Goal: Task Accomplishment & Management: Use online tool/utility

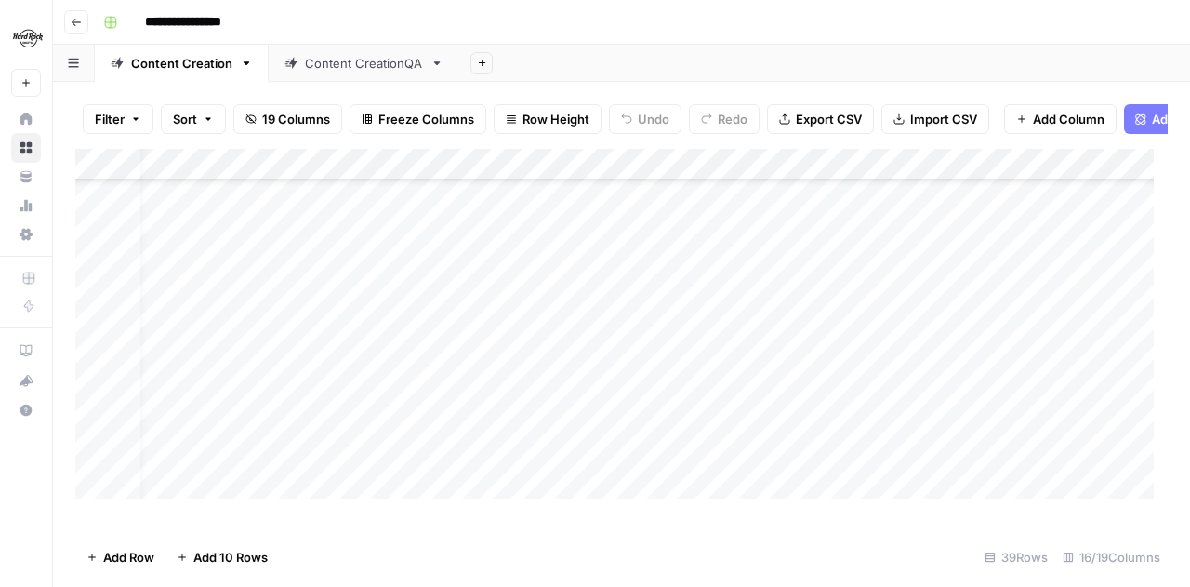
scroll to position [930, 0]
click at [489, 414] on div "Add Column" at bounding box center [621, 331] width 1093 height 364
click at [547, 416] on div "Add Column" at bounding box center [621, 331] width 1093 height 364
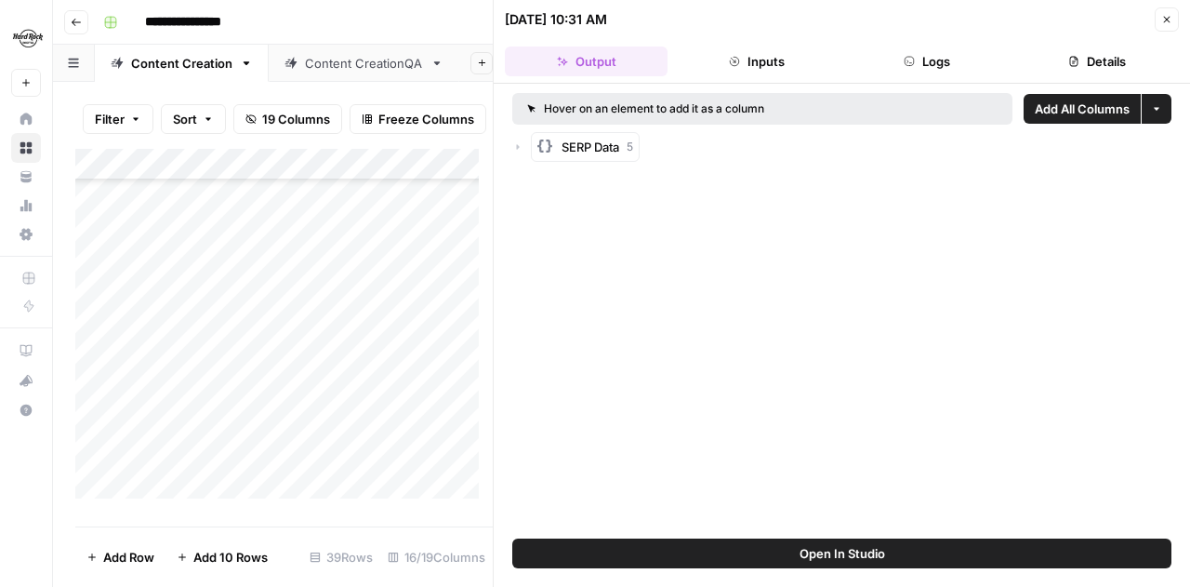
click at [758, 60] on button "Inputs" at bounding box center [756, 61] width 163 height 30
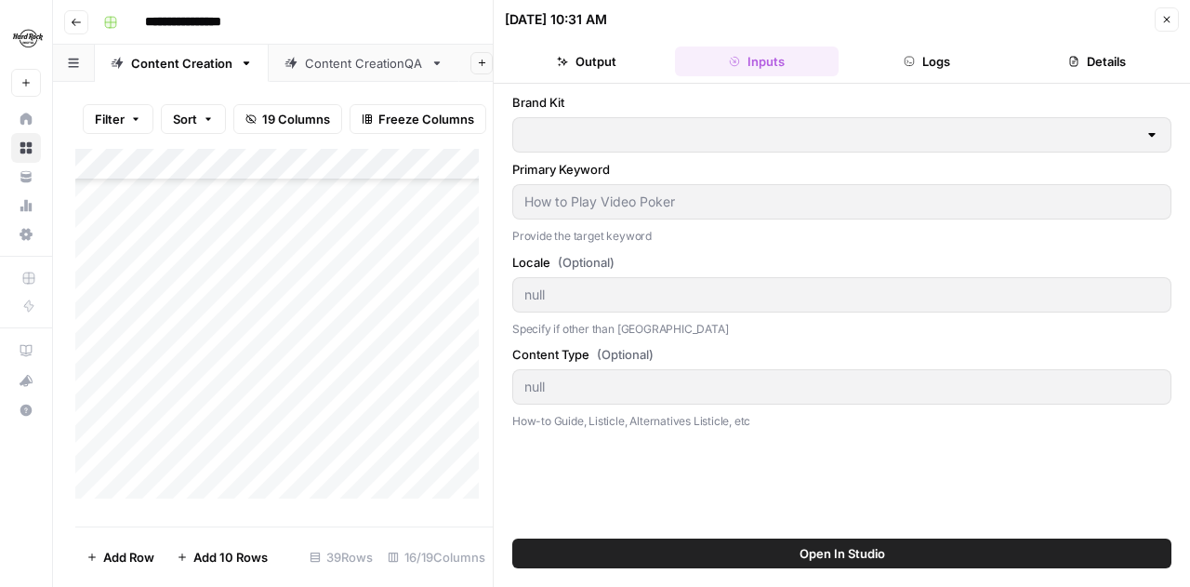
type input "Hard Rock Digital"
click at [909, 62] on icon "button" at bounding box center [909, 61] width 9 height 9
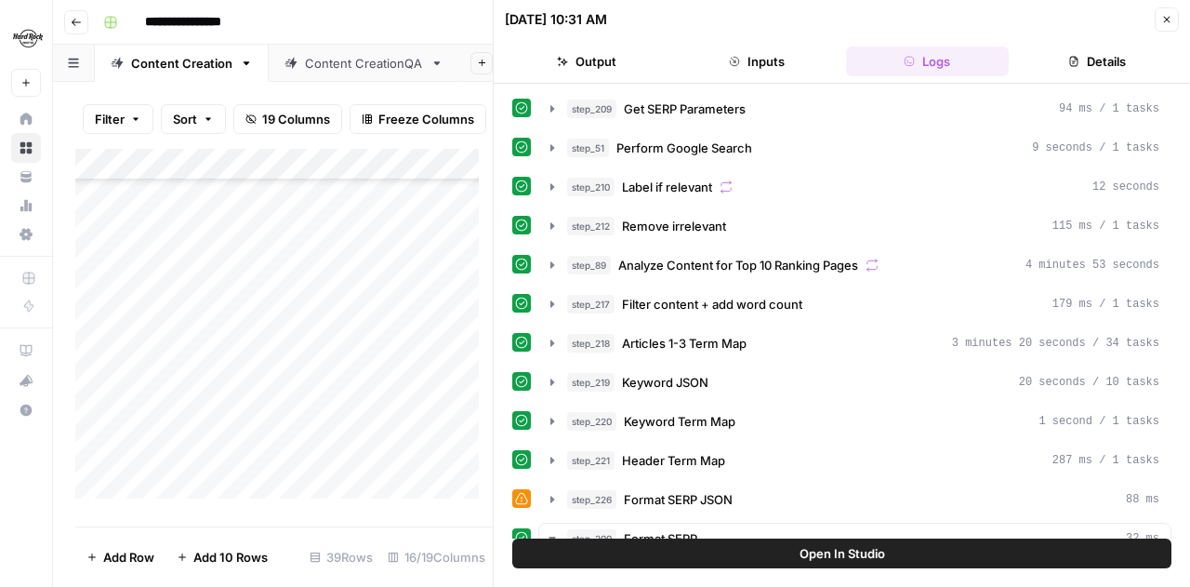
click at [1080, 60] on button "Details" at bounding box center [1097, 61] width 163 height 30
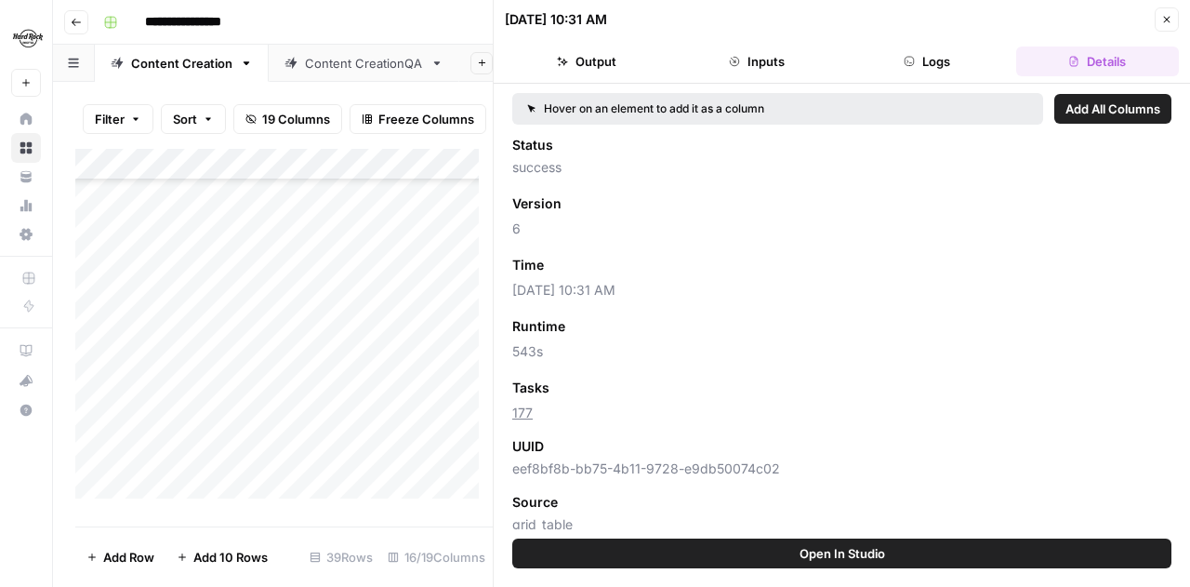
click at [1170, 16] on icon "button" at bounding box center [1166, 19] width 11 height 11
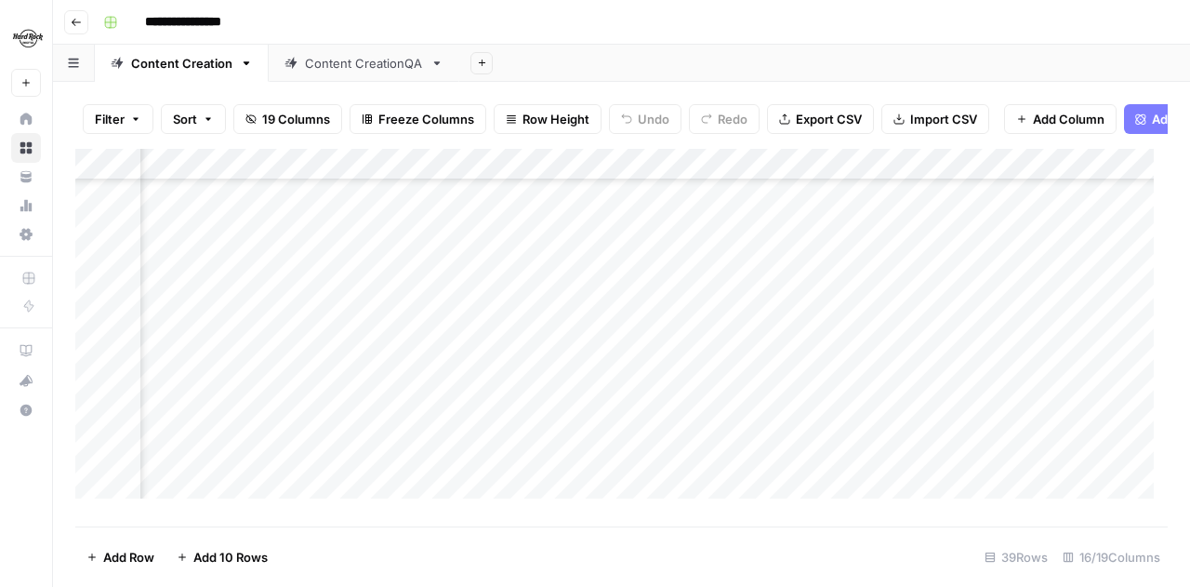
scroll to position [930, 536]
click at [610, 415] on div "Add Column" at bounding box center [621, 331] width 1093 height 364
click at [699, 383] on div "Add Column" at bounding box center [621, 331] width 1093 height 364
click at [700, 349] on div "Add Column" at bounding box center [621, 331] width 1093 height 364
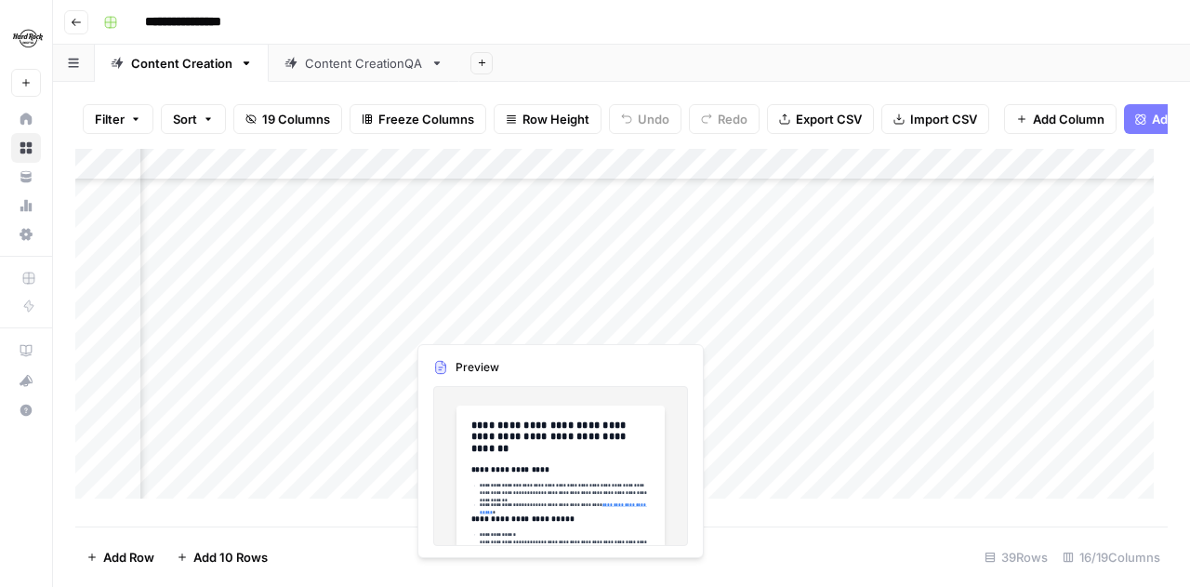
scroll to position [837, 970]
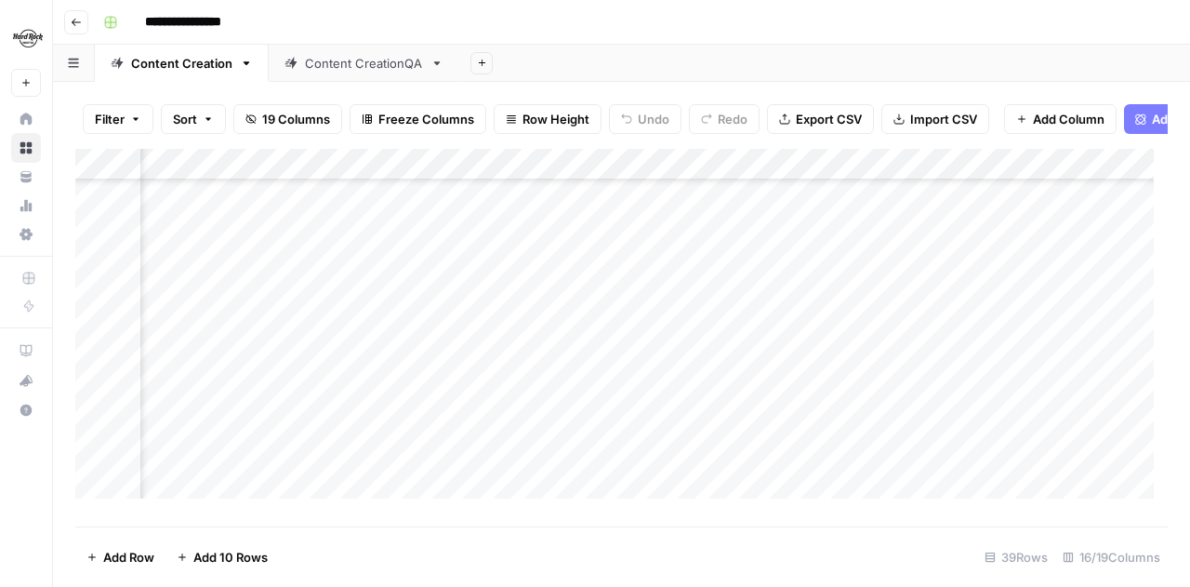
click at [519, 349] on div "Add Column" at bounding box center [621, 331] width 1093 height 364
click at [559, 348] on div "Add Column" at bounding box center [621, 331] width 1093 height 364
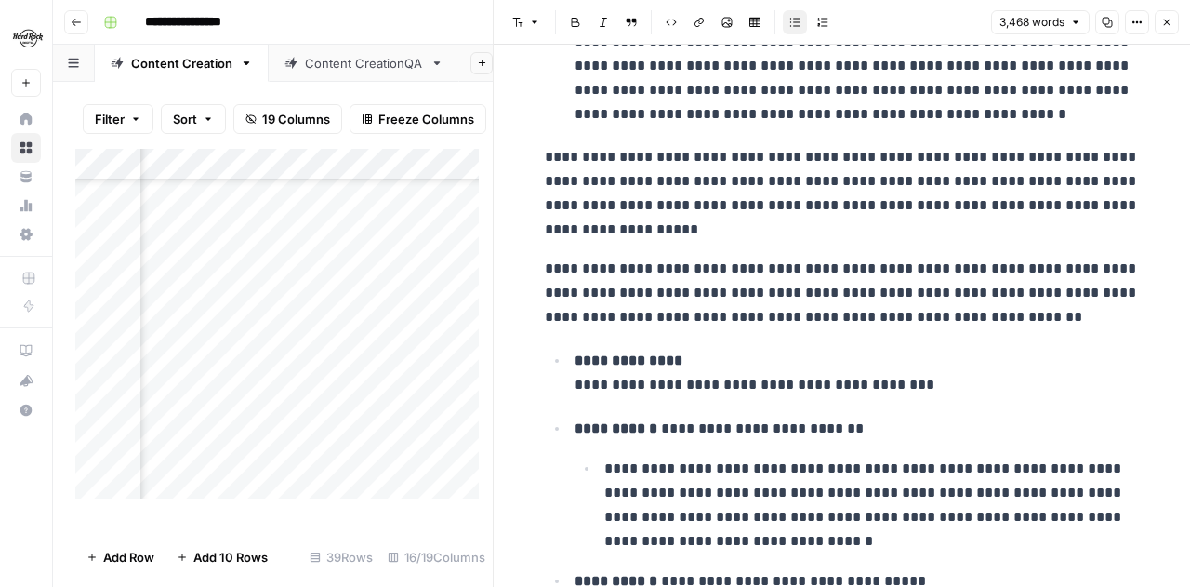
scroll to position [279, 0]
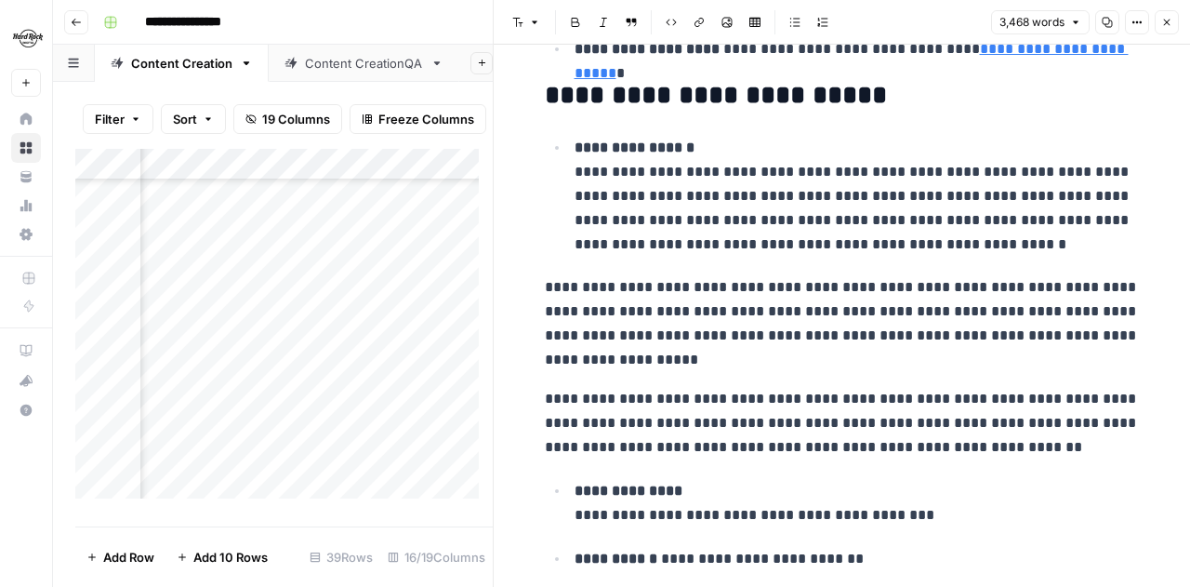
click at [716, 315] on p "**********" at bounding box center [842, 323] width 595 height 97
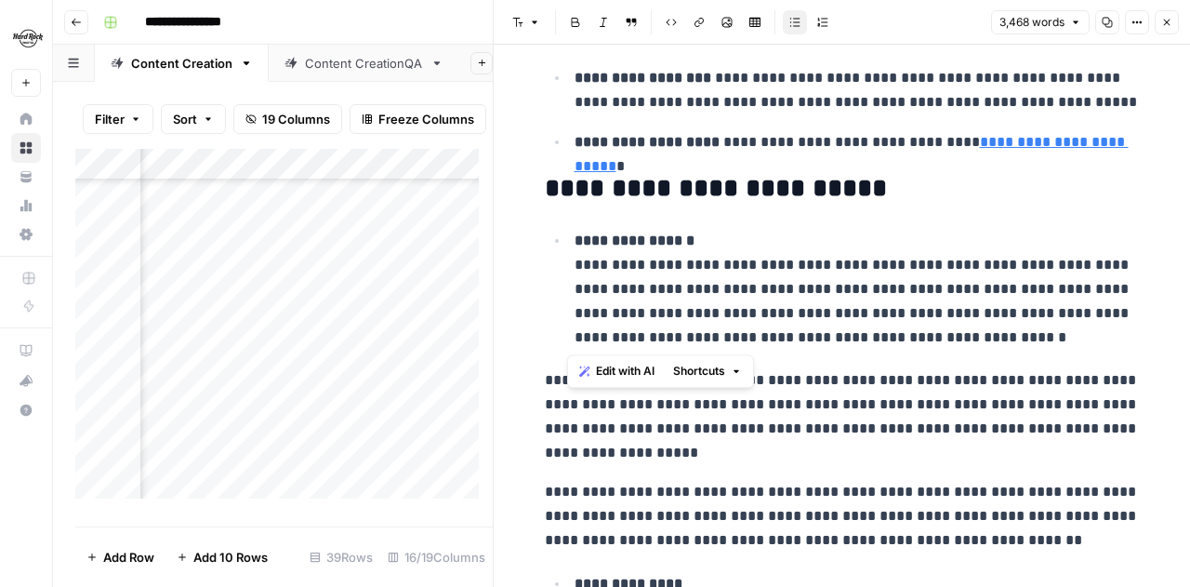
drag, startPoint x: 962, startPoint y: 332, endPoint x: 562, endPoint y: 265, distance: 406.3
click at [569, 265] on li "**********" at bounding box center [854, 289] width 571 height 122
click at [882, 325] on p "**********" at bounding box center [857, 289] width 565 height 121
click at [962, 334] on p "**********" at bounding box center [857, 289] width 565 height 121
click at [1168, 17] on icon "button" at bounding box center [1166, 22] width 11 height 11
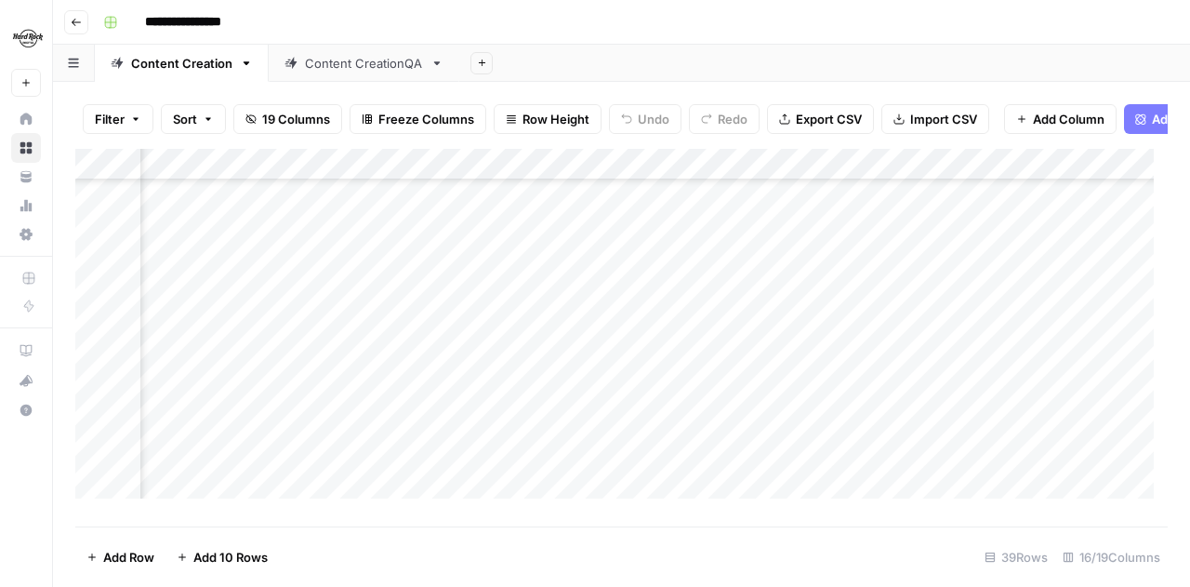
scroll to position [837, 1617]
click at [656, 348] on div "Add Column" at bounding box center [621, 331] width 1093 height 364
click at [876, 352] on div "Add Column" at bounding box center [621, 331] width 1093 height 364
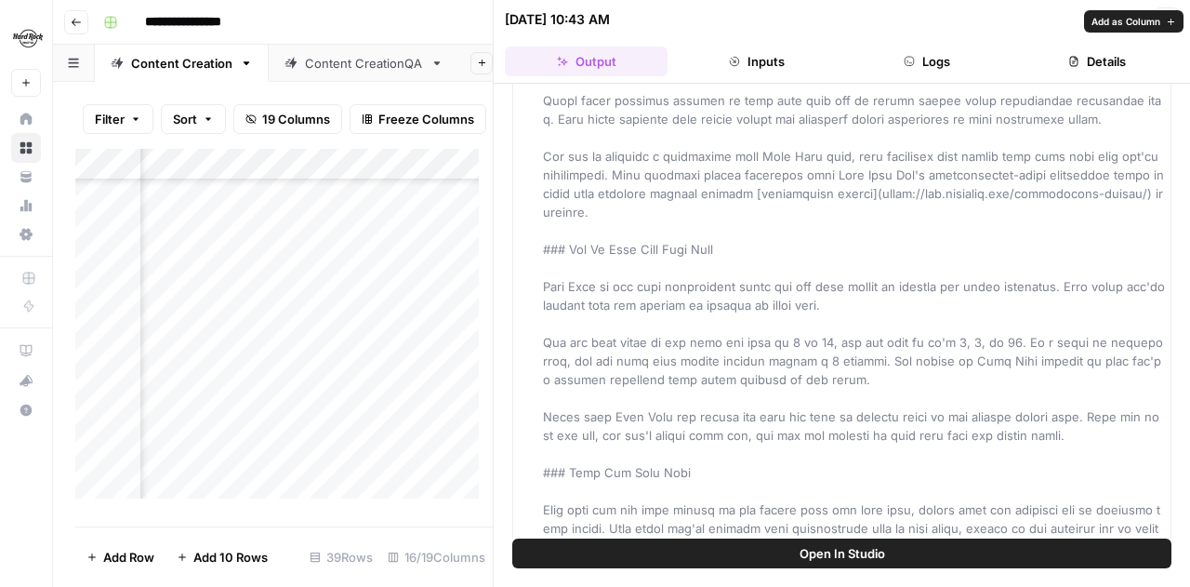
scroll to position [1209, 0]
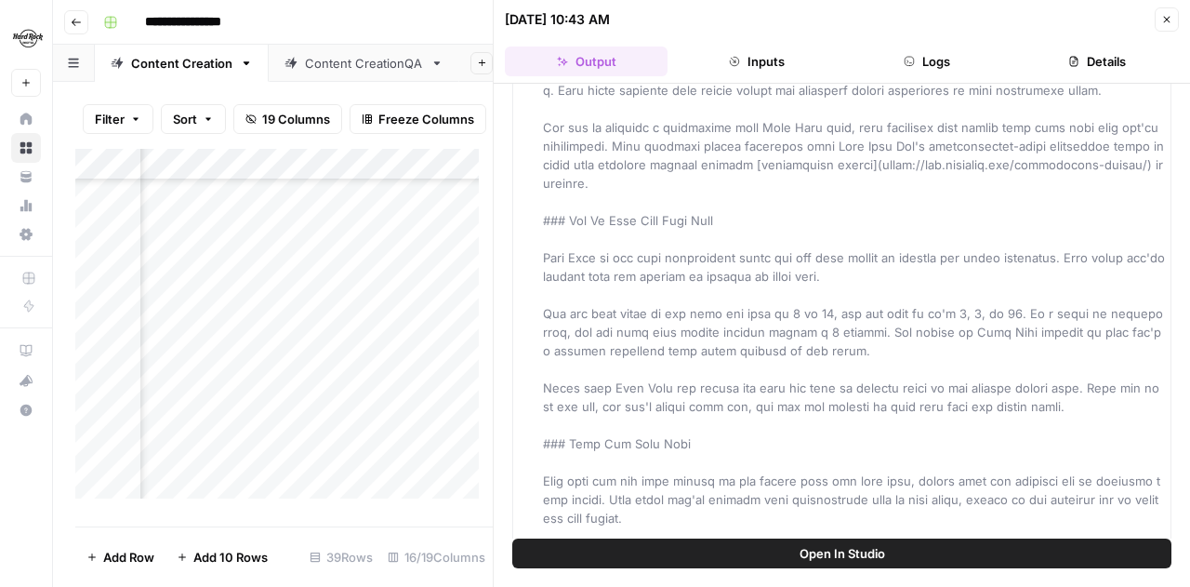
click at [794, 546] on button "Open In Studio" at bounding box center [841, 553] width 659 height 30
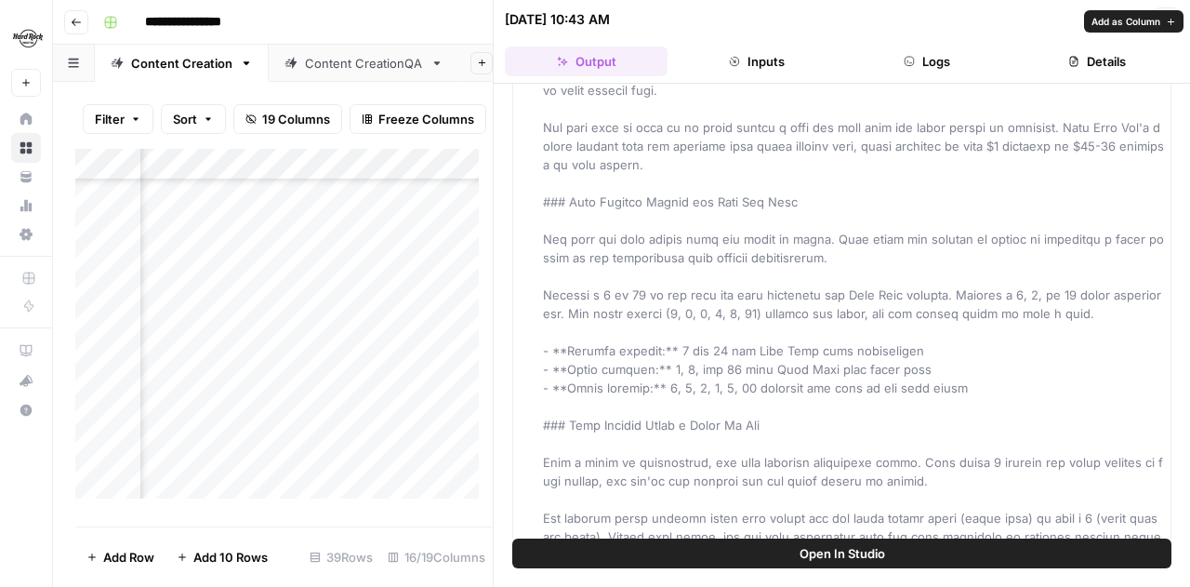
scroll to position [0, 0]
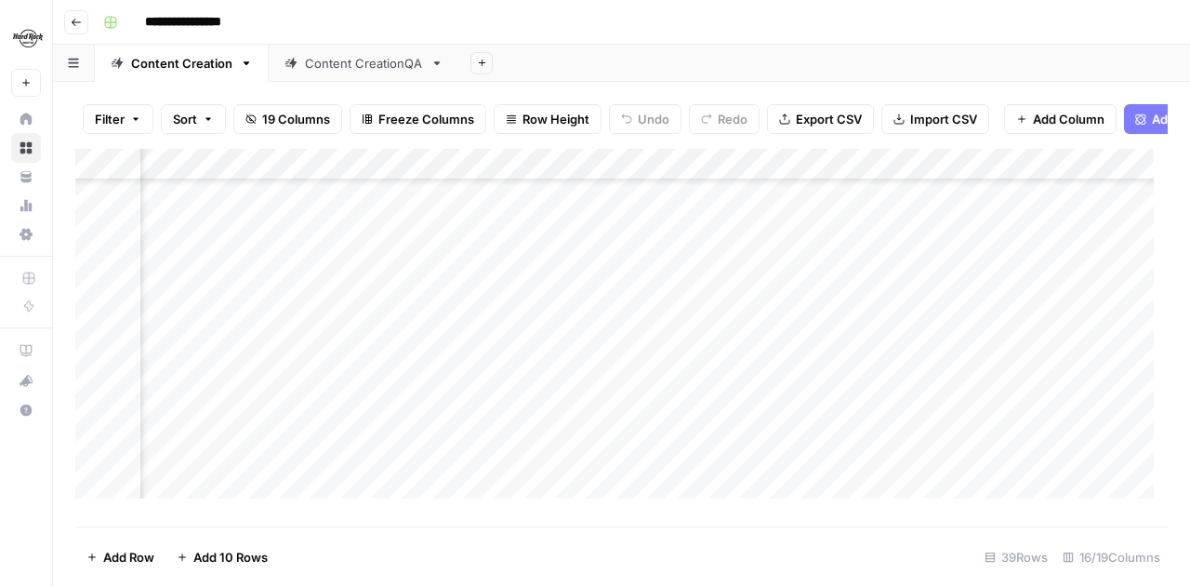
click at [759, 384] on div "Add Column" at bounding box center [621, 331] width 1093 height 364
click at [753, 414] on div "Add Column" at bounding box center [621, 331] width 1093 height 364
click at [835, 334] on div "Add Column" at bounding box center [621, 331] width 1093 height 364
click at [863, 335] on div "Add Column" at bounding box center [621, 331] width 1093 height 364
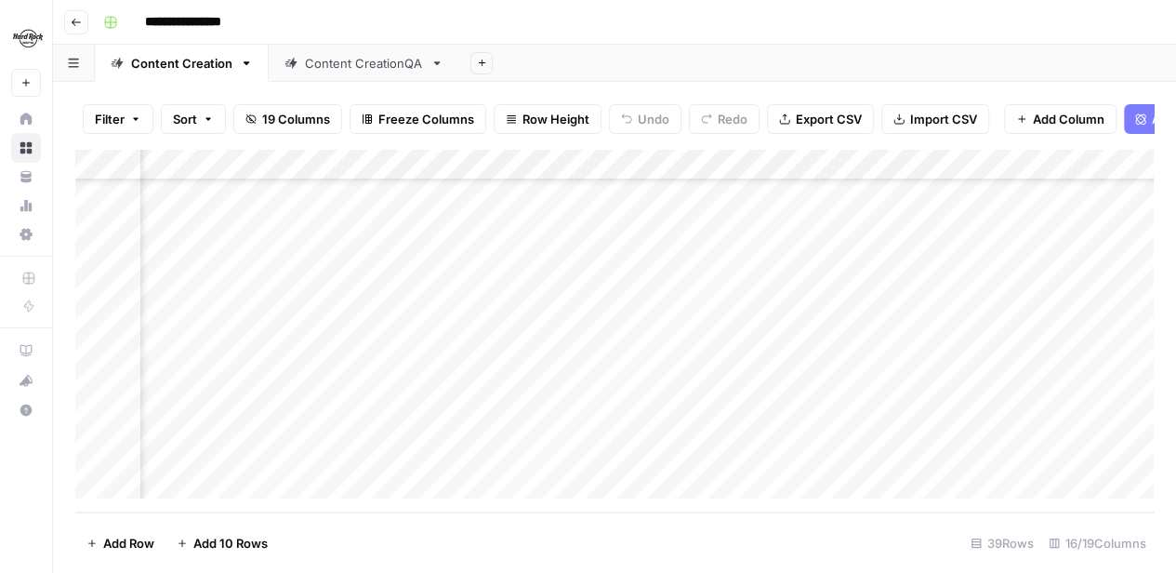
click at [863, 335] on div at bounding box center [909, 339] width 288 height 34
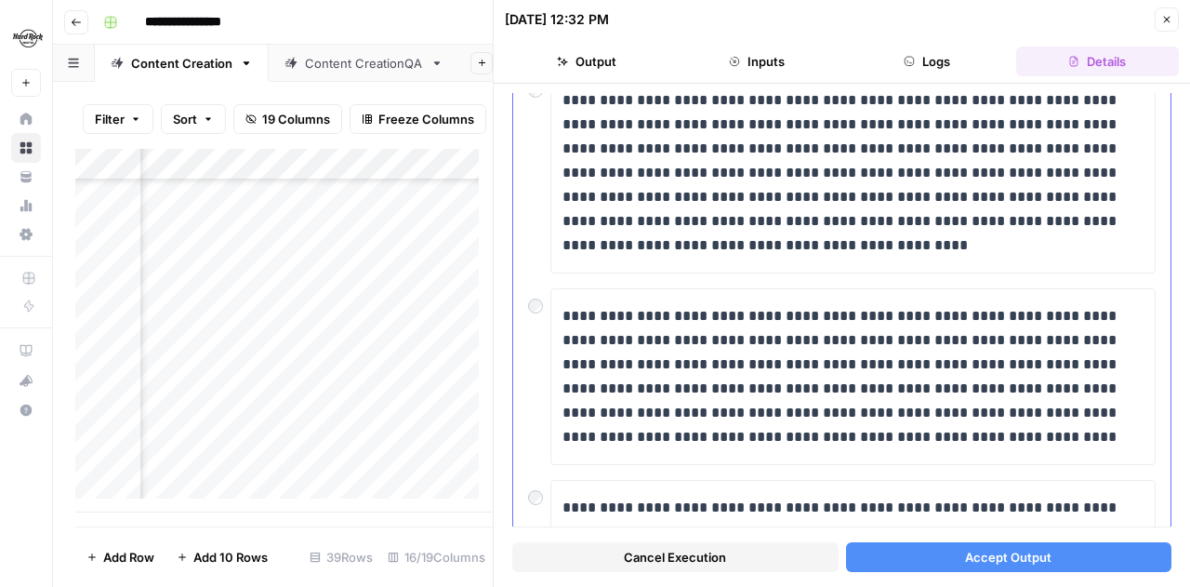
scroll to position [186, 0]
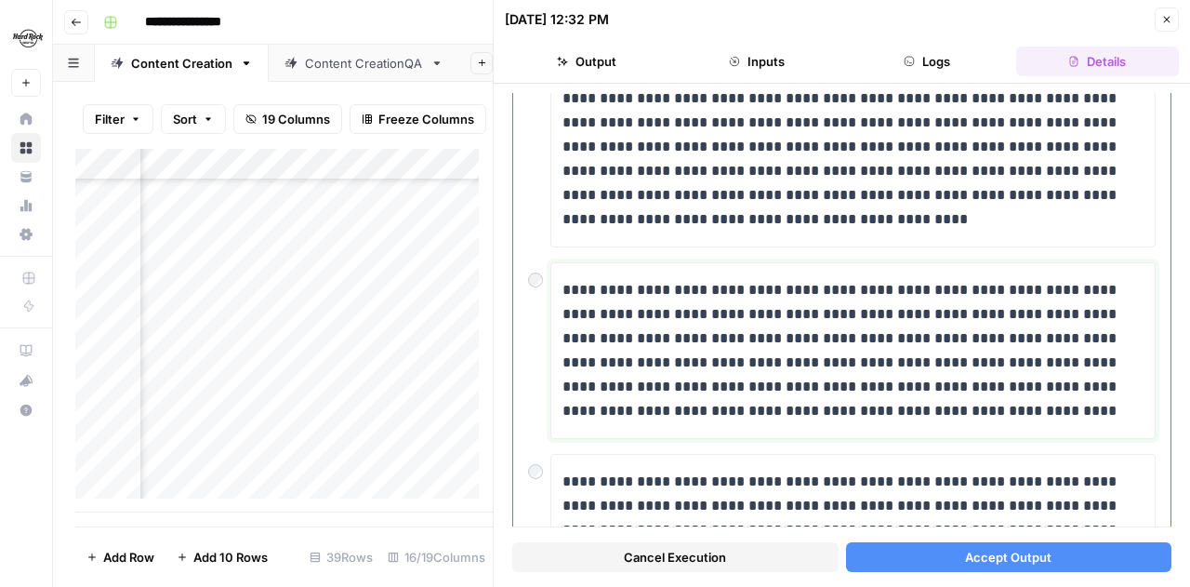
click at [843, 361] on p "**********" at bounding box center [847, 350] width 568 height 145
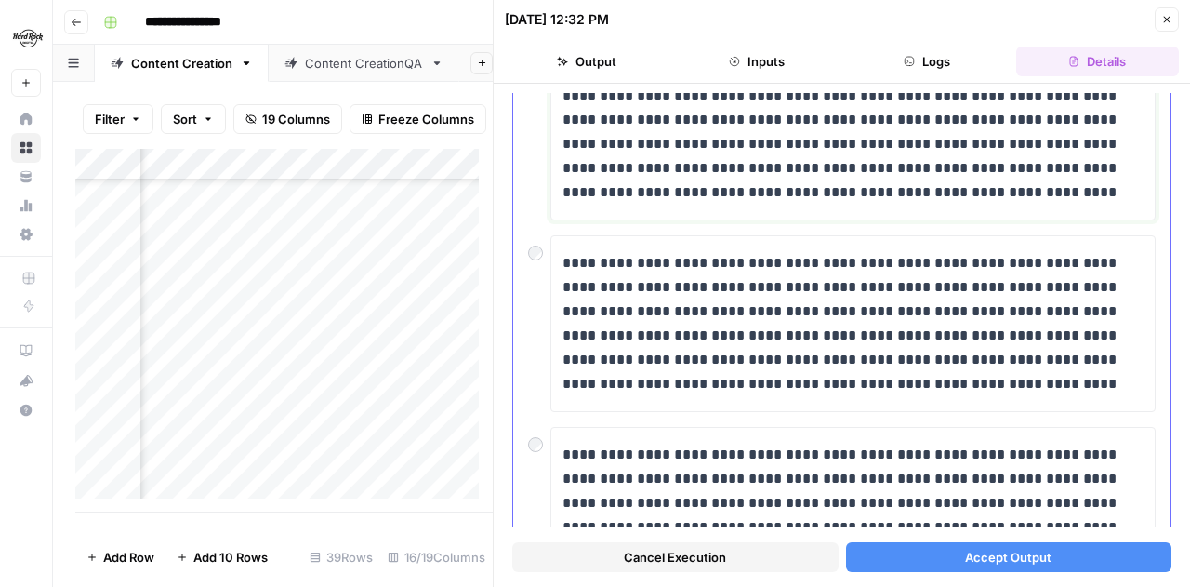
scroll to position [350, 0]
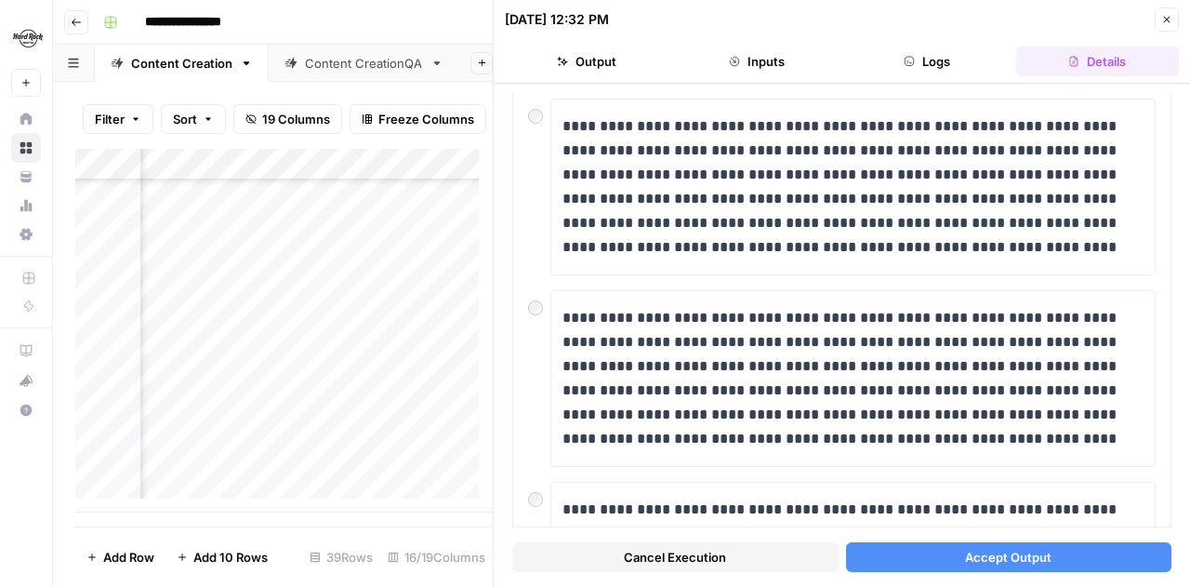
click at [920, 559] on button "Accept Output" at bounding box center [1009, 557] width 326 height 30
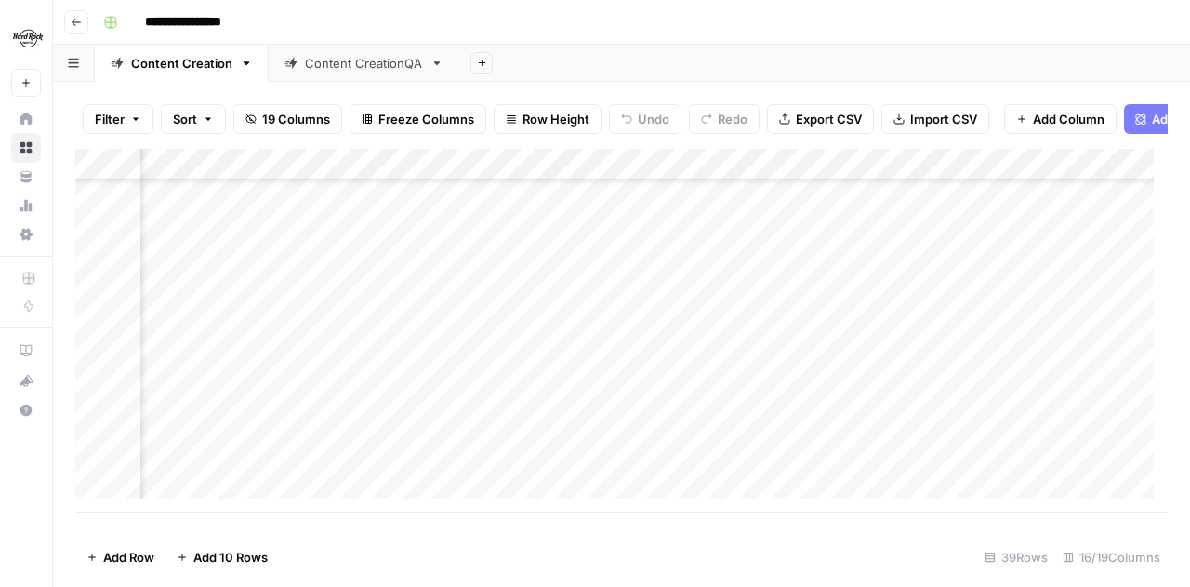
click at [848, 372] on div "Add Column" at bounding box center [621, 331] width 1093 height 364
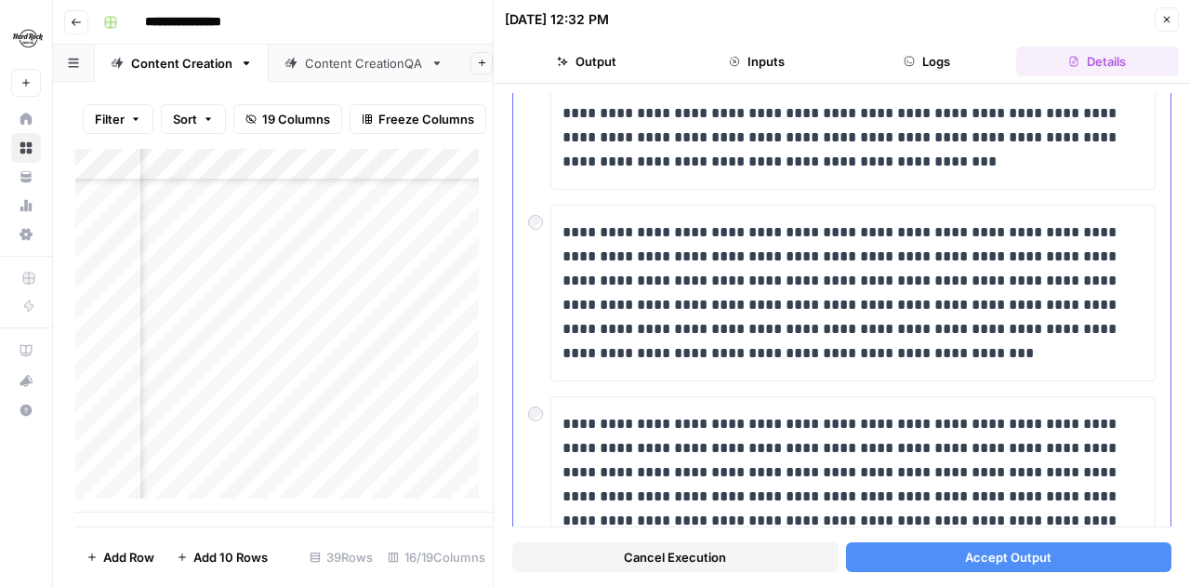
scroll to position [746, 0]
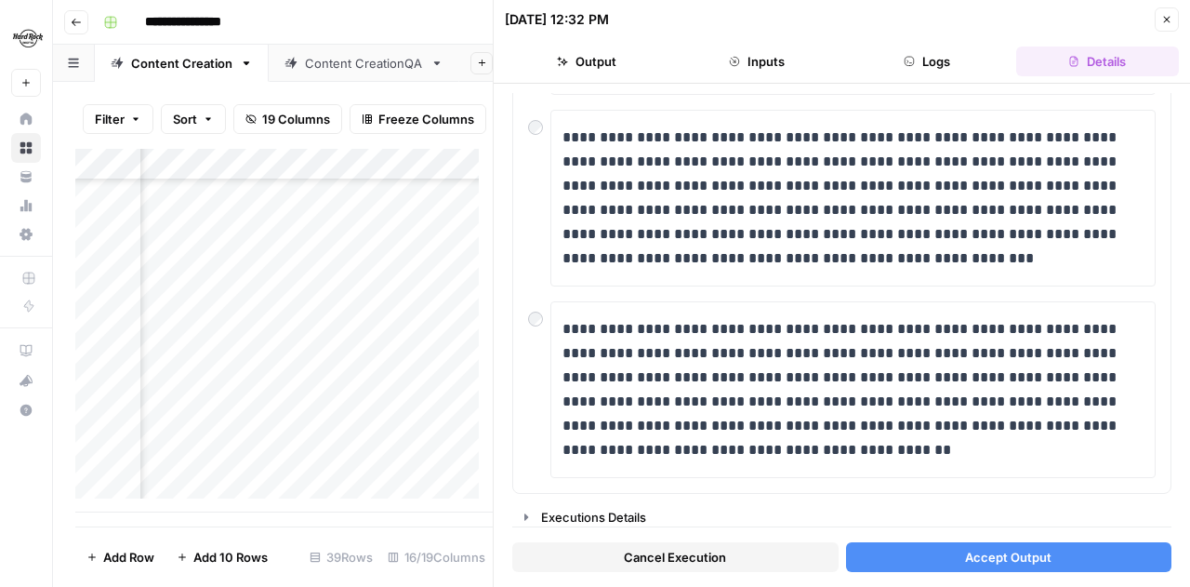
click at [930, 555] on button "Accept Output" at bounding box center [1009, 557] width 326 height 30
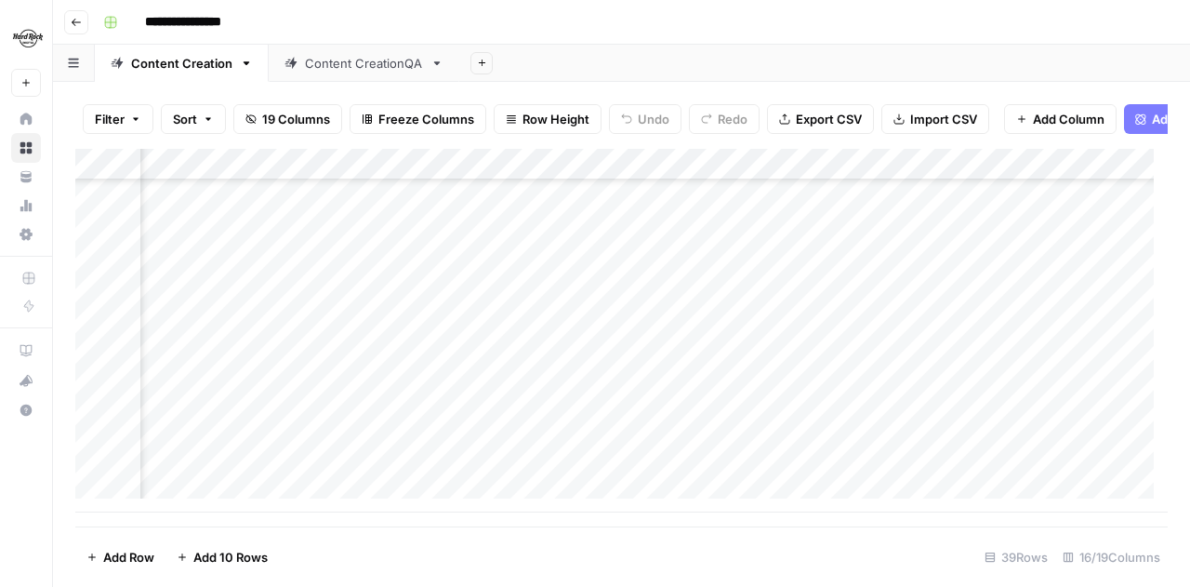
scroll to position [945, 545]
click at [612, 402] on div "Add Column" at bounding box center [621, 331] width 1093 height 364
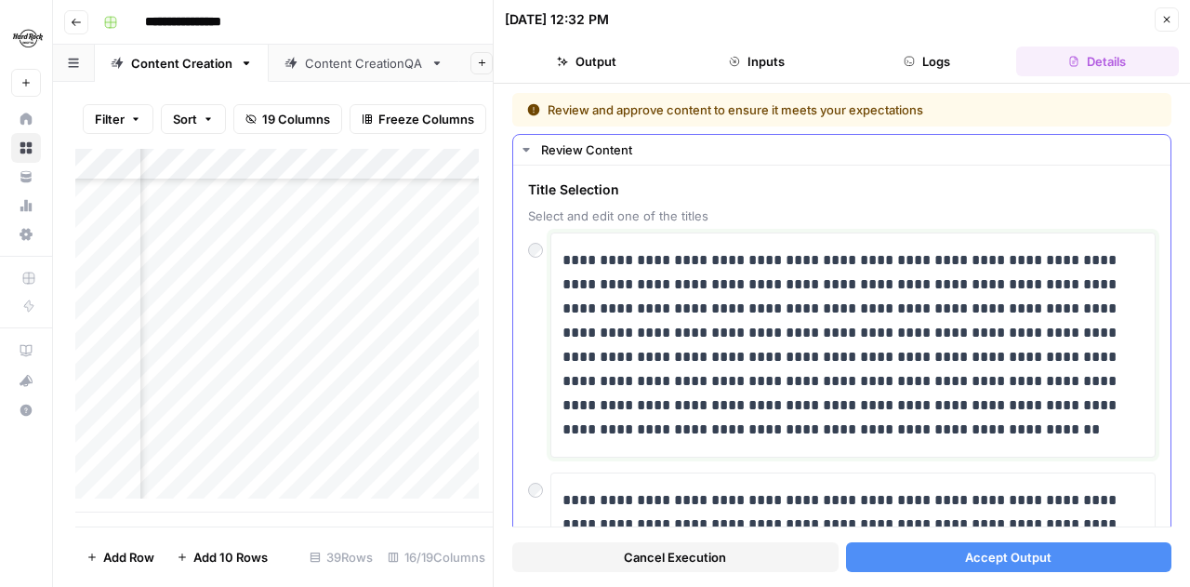
click at [838, 397] on p "**********" at bounding box center [847, 344] width 568 height 193
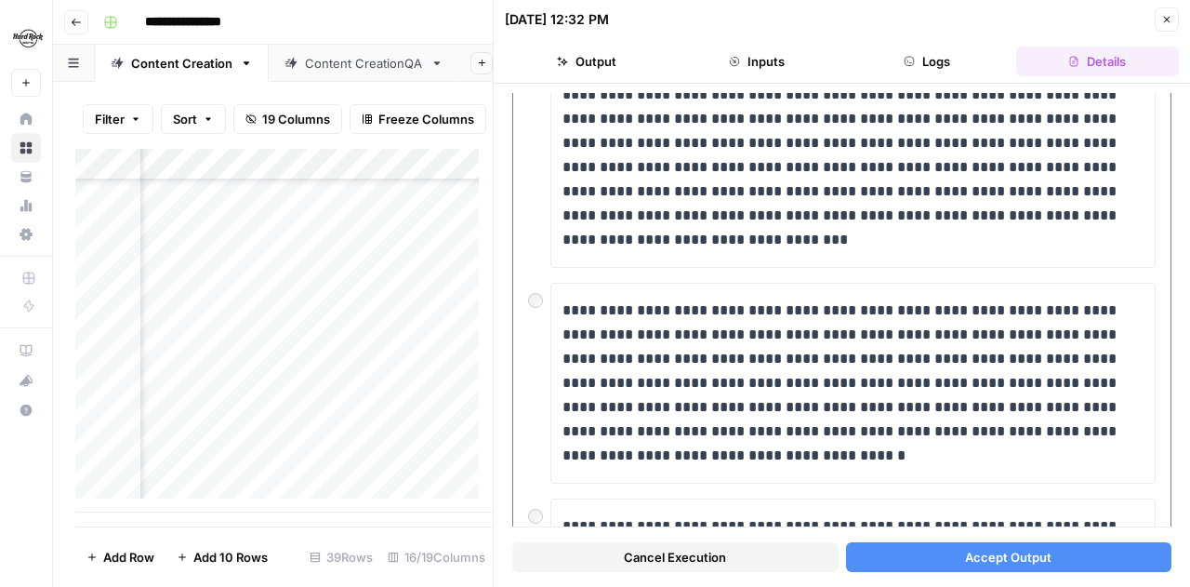
scroll to position [651, 0]
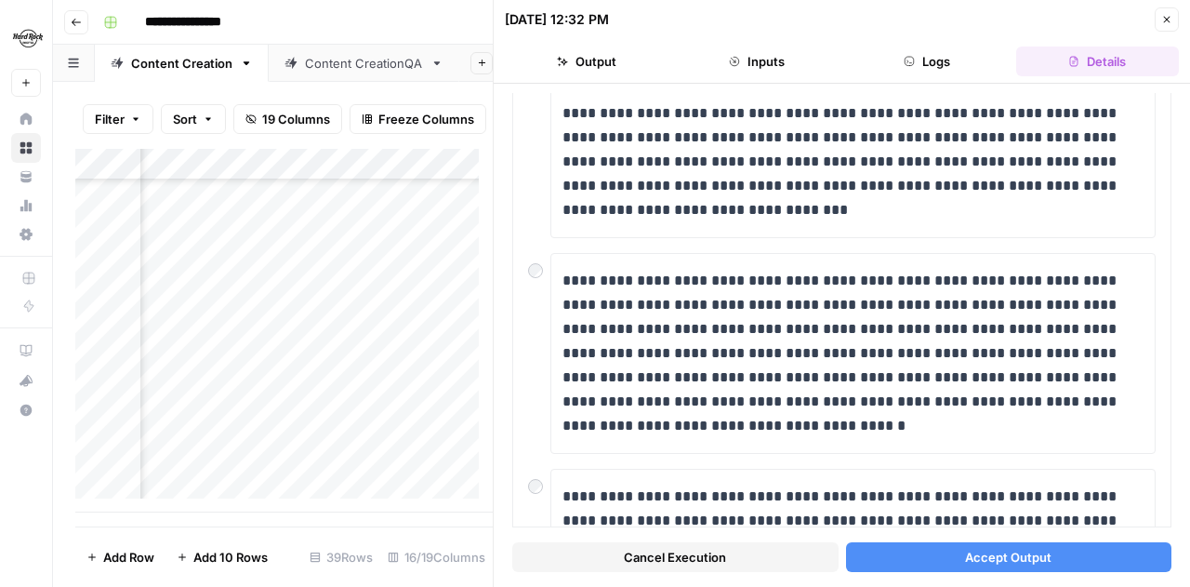
click at [926, 557] on button "Accept Output" at bounding box center [1009, 557] width 326 height 30
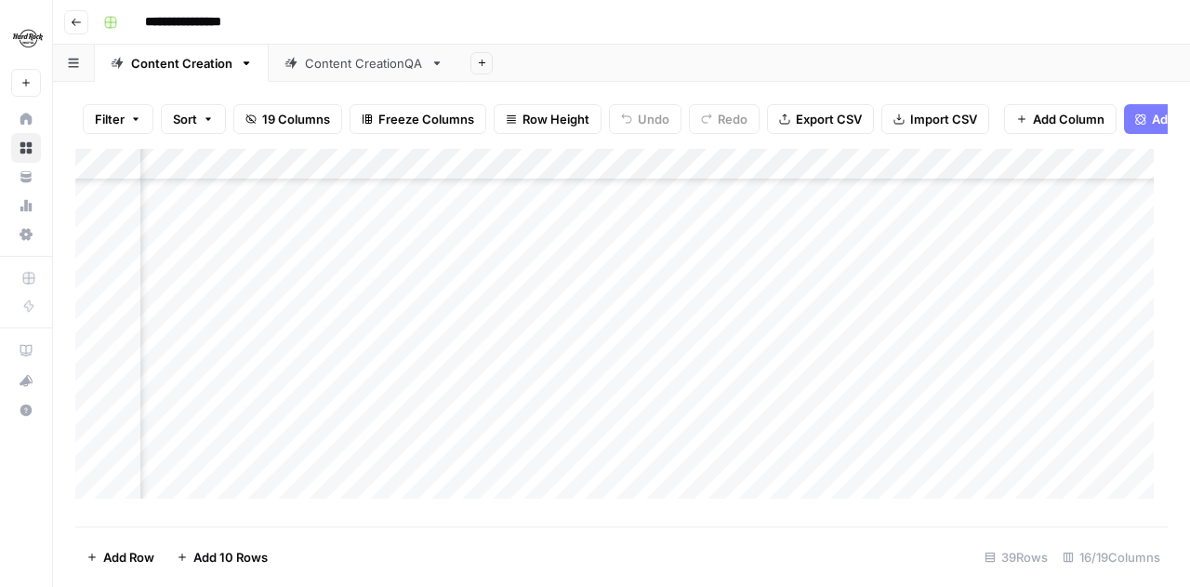
scroll to position [759, 1659]
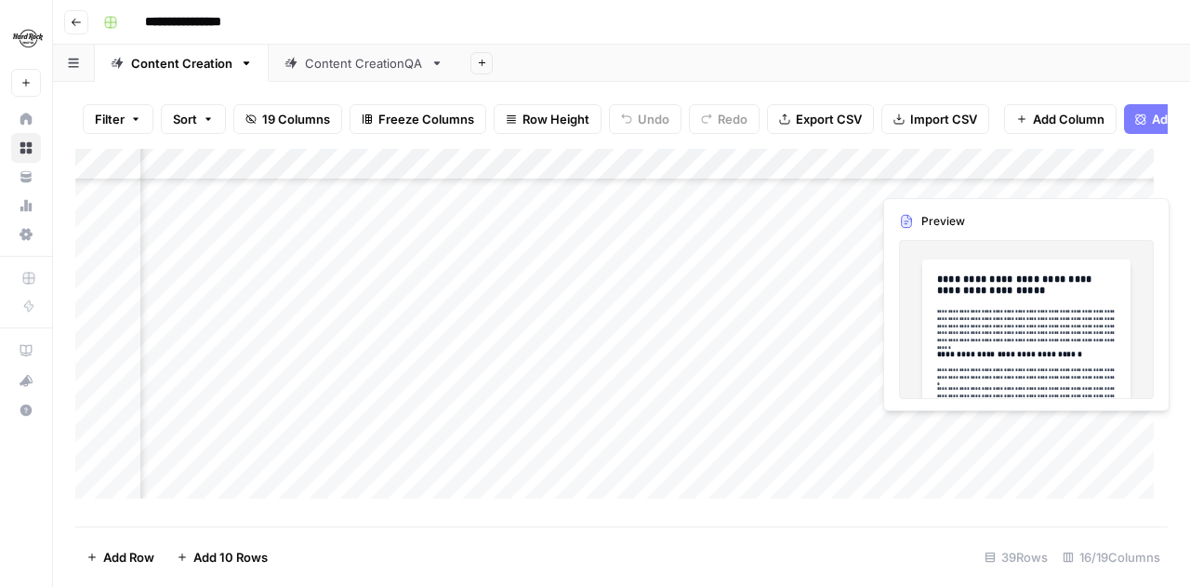
click at [928, 427] on div "Add Column" at bounding box center [621, 331] width 1093 height 364
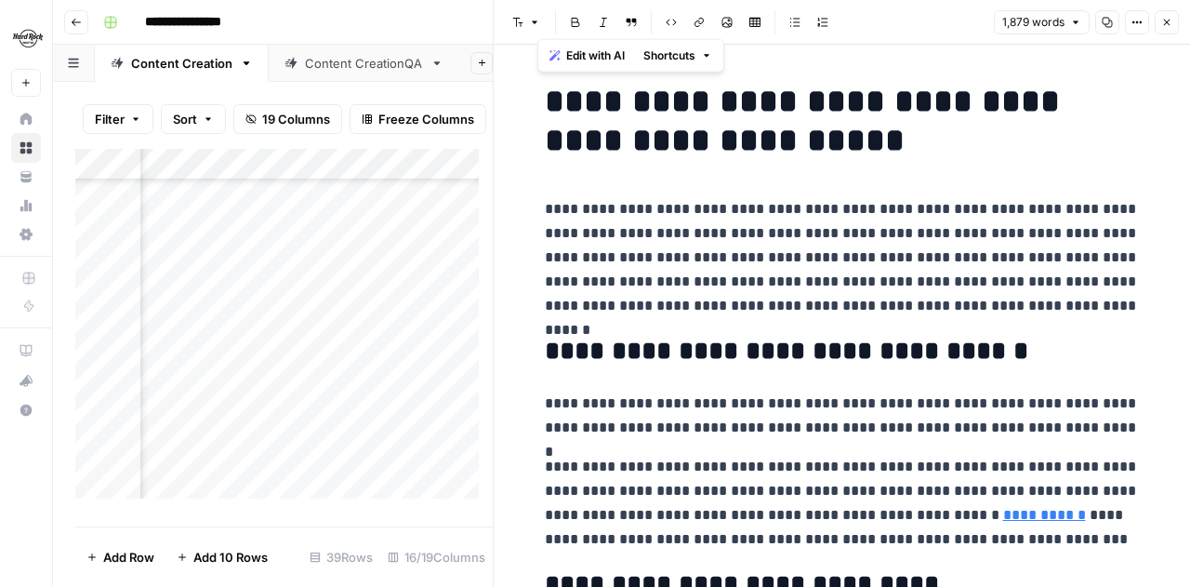
drag, startPoint x: 820, startPoint y: 520, endPoint x: 544, endPoint y: 111, distance: 493.6
click at [766, 198] on p "**********" at bounding box center [842, 257] width 595 height 121
click at [1167, 10] on button "Close" at bounding box center [1167, 22] width 24 height 24
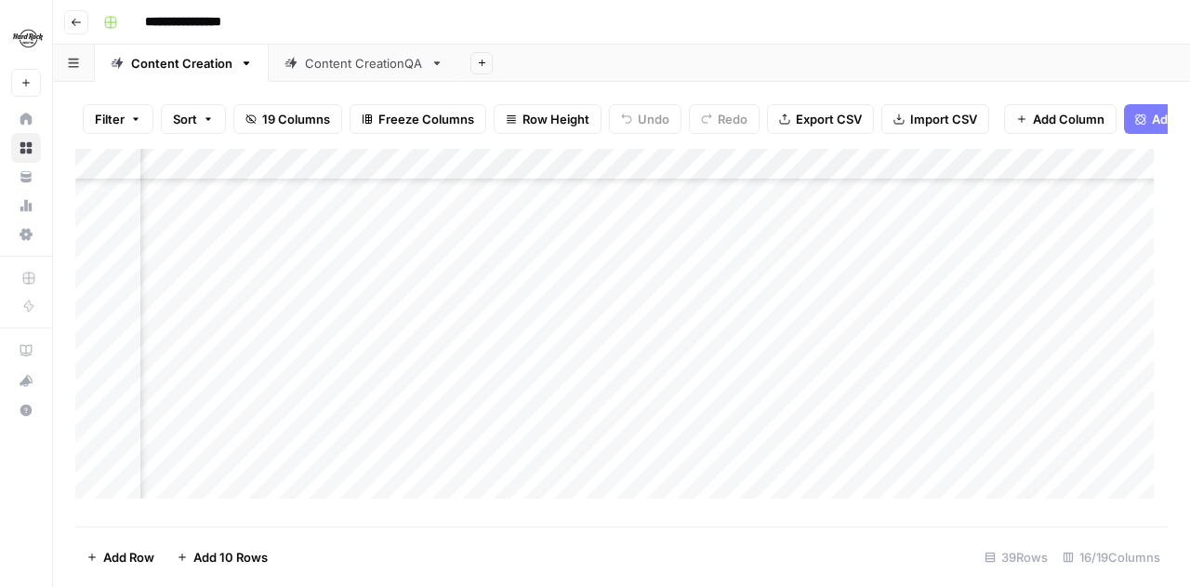
click at [463, 423] on div "Add Column" at bounding box center [621, 331] width 1093 height 364
click at [442, 425] on div "Add Column" at bounding box center [621, 331] width 1093 height 364
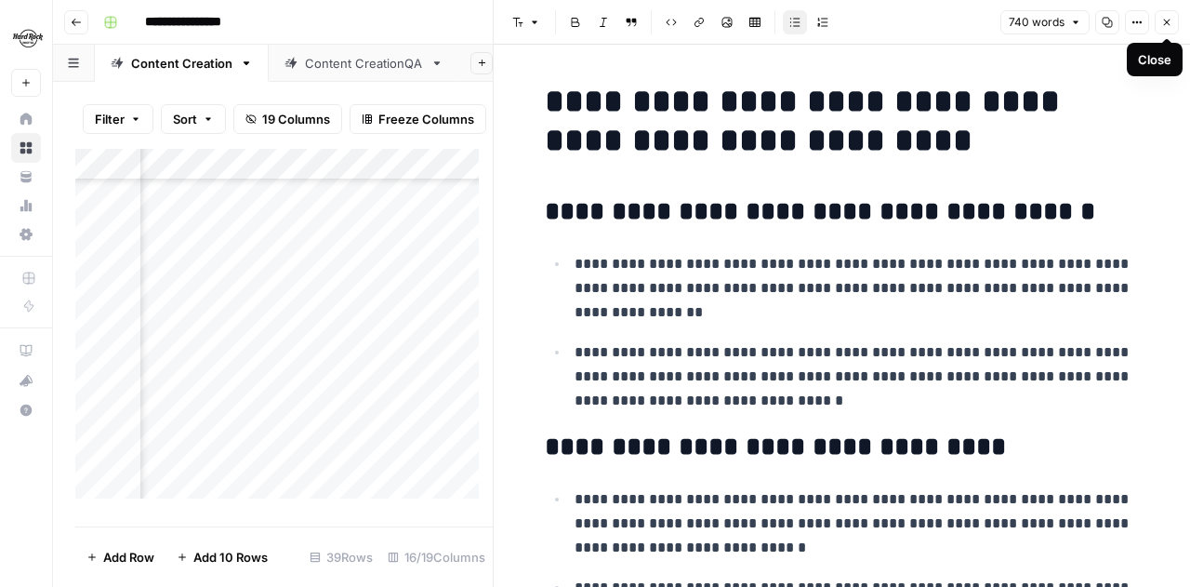
click at [1164, 20] on icon "button" at bounding box center [1167, 23] width 7 height 7
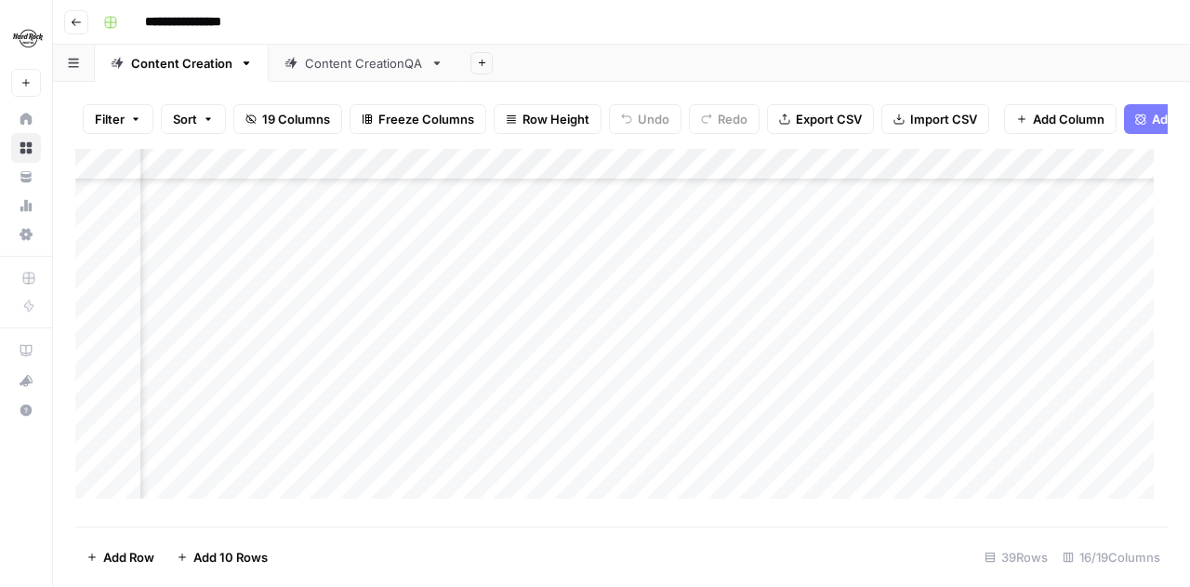
scroll to position [759, 792]
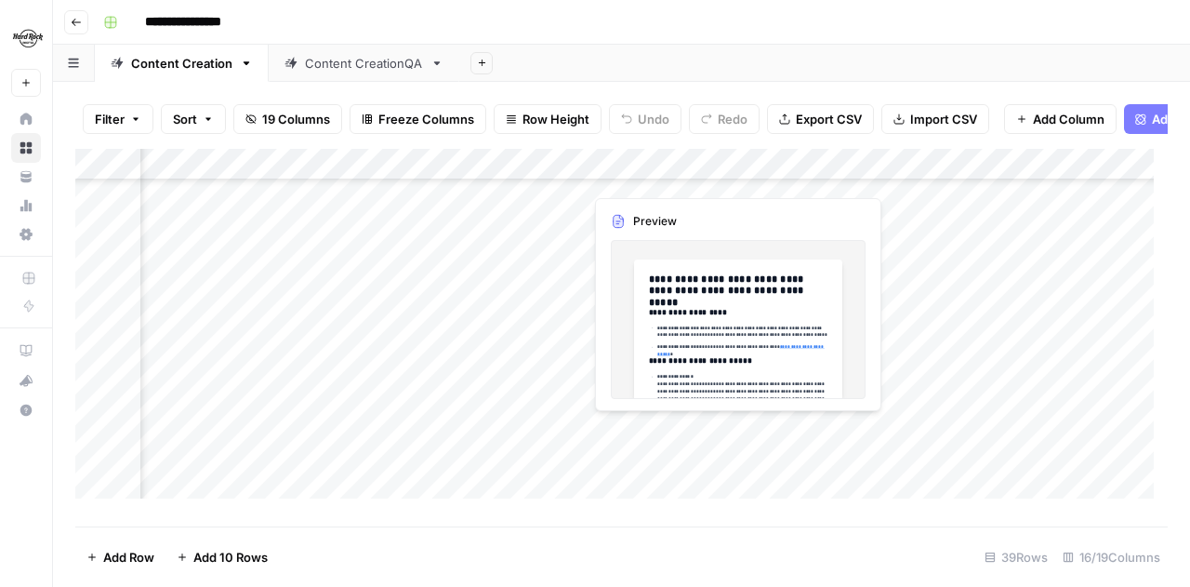
click at [648, 425] on div "Add Column" at bounding box center [621, 331] width 1093 height 364
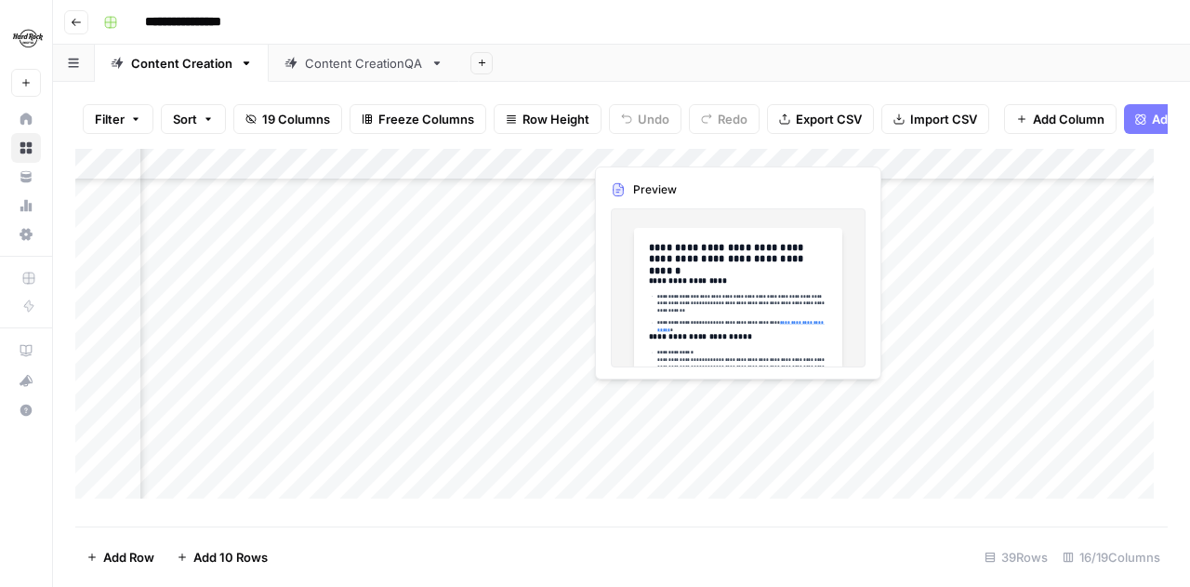
click at [674, 424] on div "Add Column" at bounding box center [621, 331] width 1093 height 364
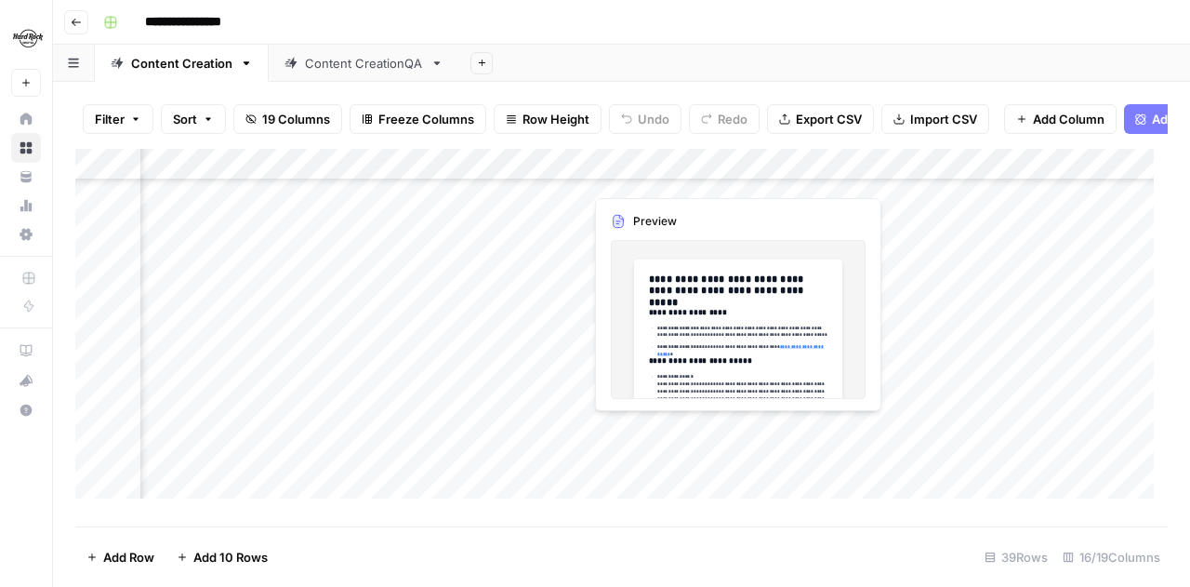
click at [674, 424] on div at bounding box center [668, 430] width 170 height 34
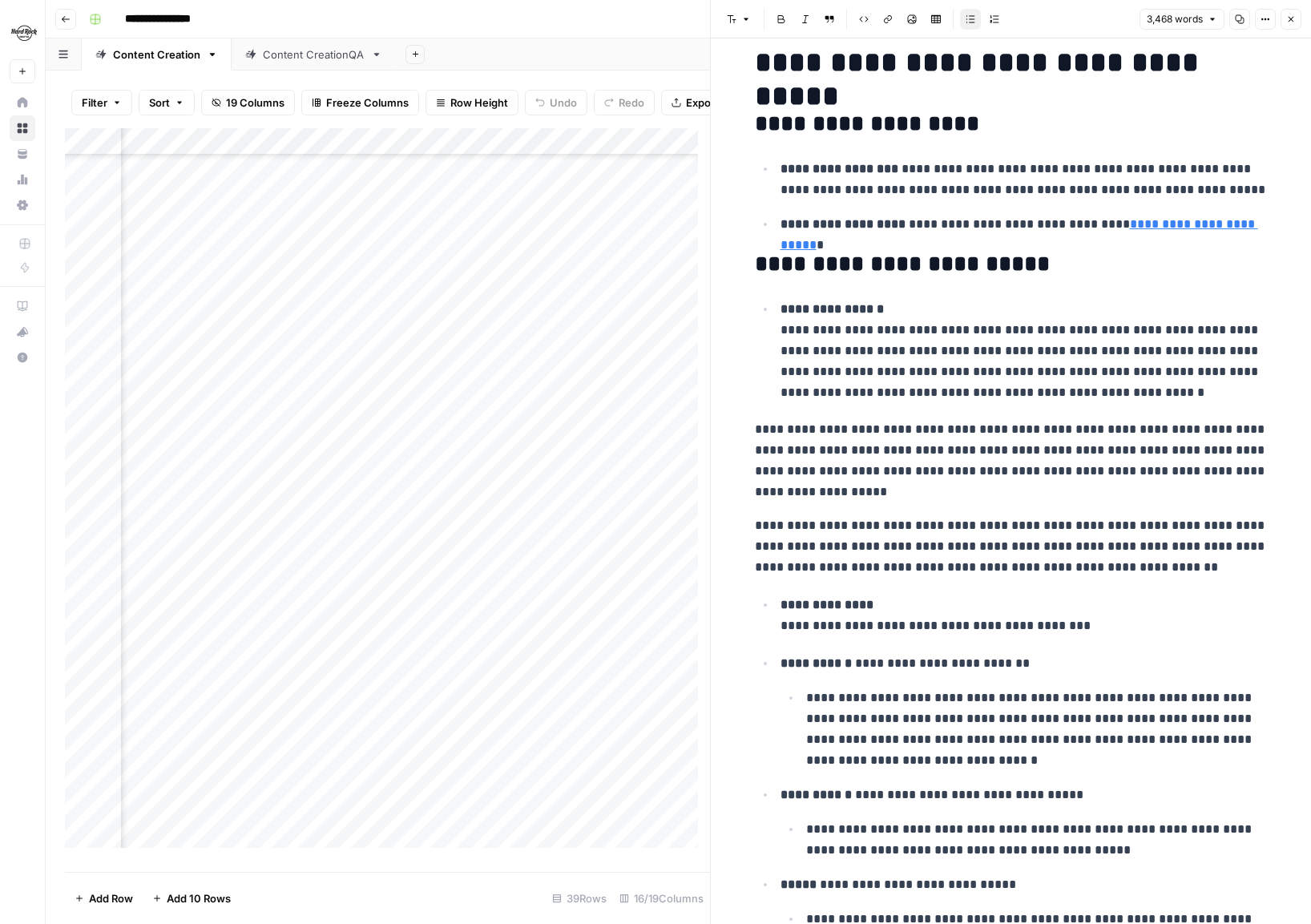
scroll to position [80, 0]
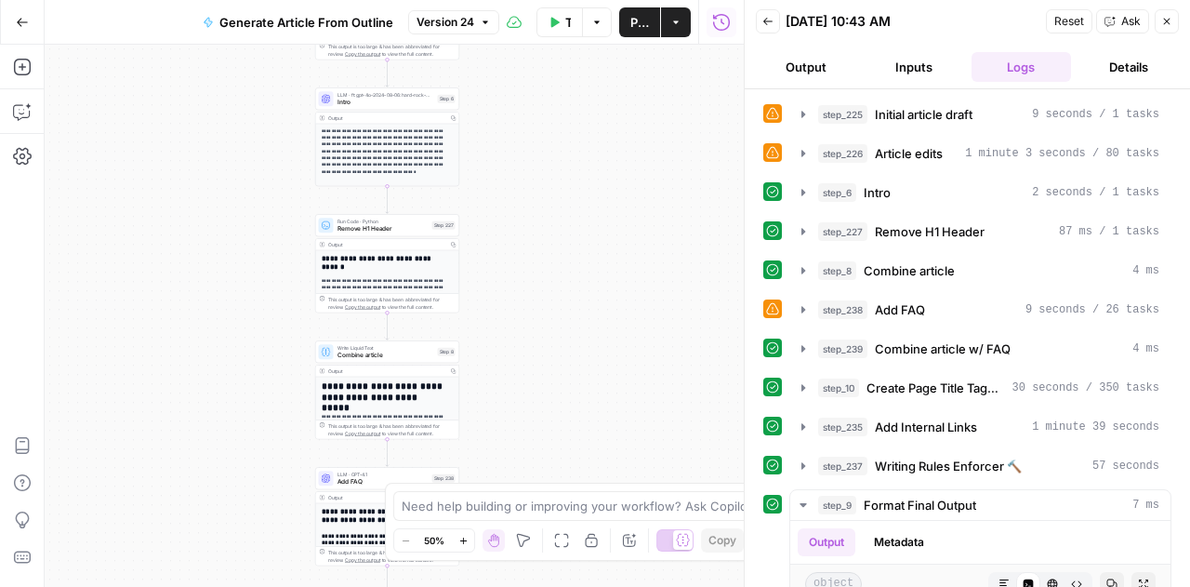
click at [824, 70] on button "Output" at bounding box center [806, 67] width 100 height 30
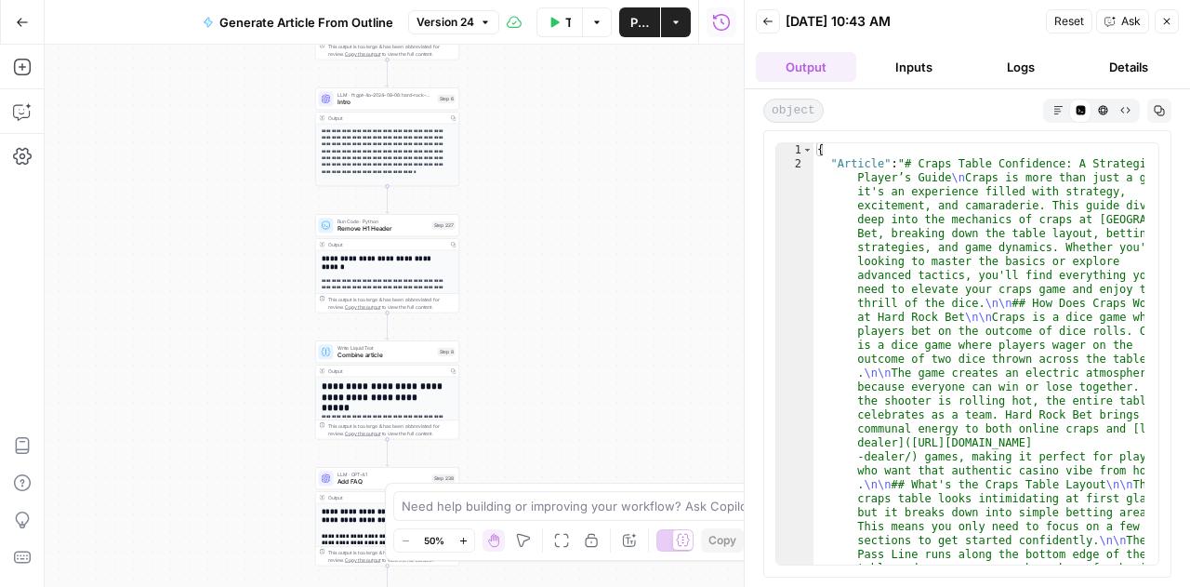
click at [1169, 16] on icon "button" at bounding box center [1166, 21] width 11 height 11
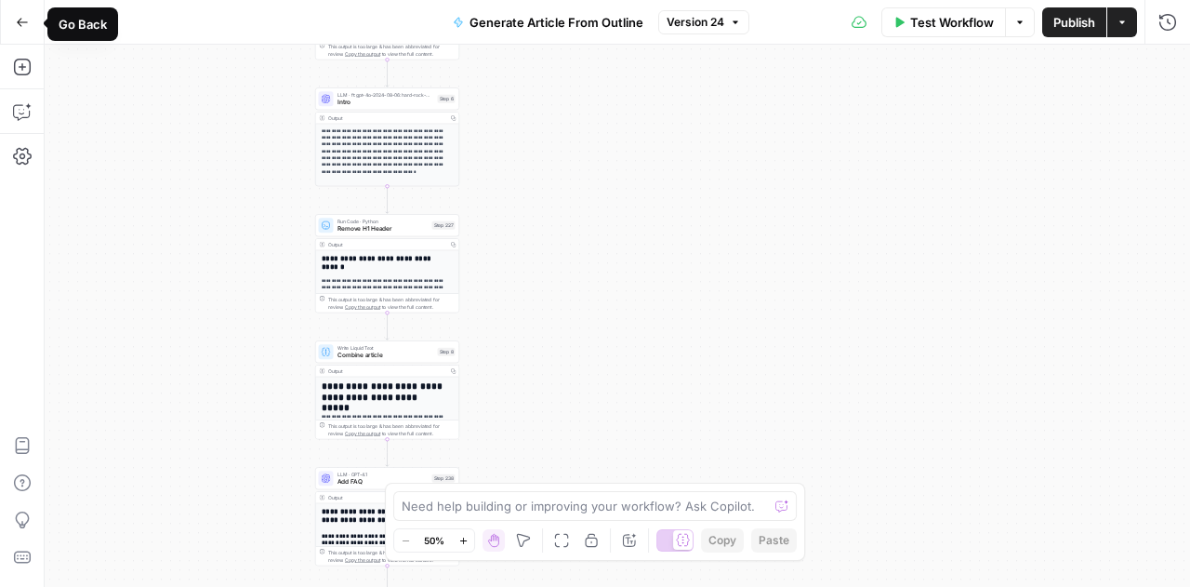
click at [15, 25] on button "Go Back" at bounding box center [22, 22] width 33 height 33
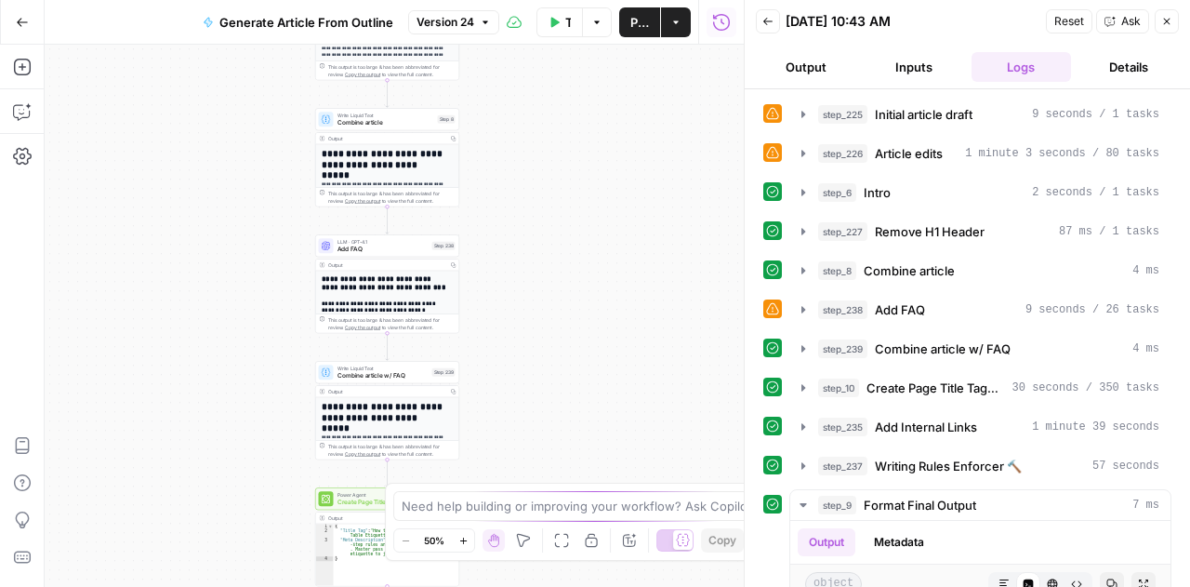
click at [24, 18] on icon "button" at bounding box center [22, 22] width 13 height 13
